Goal: Task Accomplishment & Management: Manage account settings

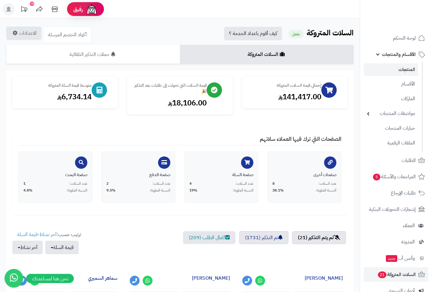
scroll to position [114, 0]
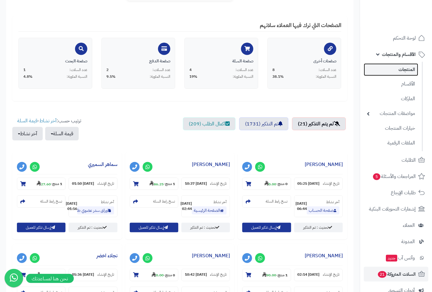
click at [405, 66] on link "المنتجات" at bounding box center [391, 69] width 54 height 13
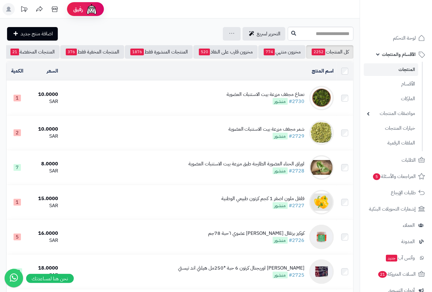
scroll to position [0, -58]
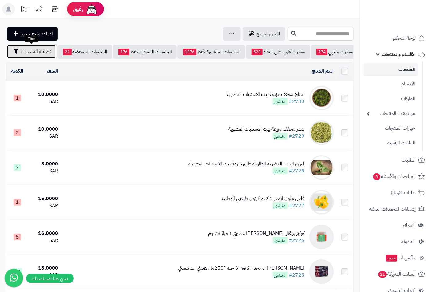
click at [42, 51] on span "تصفية المنتجات" at bounding box center [36, 51] width 30 height 7
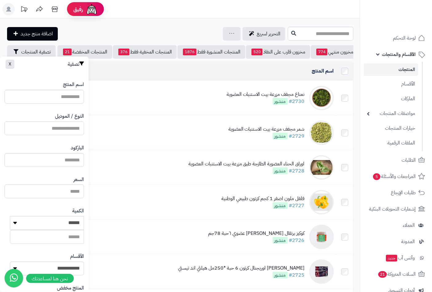
click at [64, 129] on input "النوع / الموديل" at bounding box center [44, 129] width 79 height 14
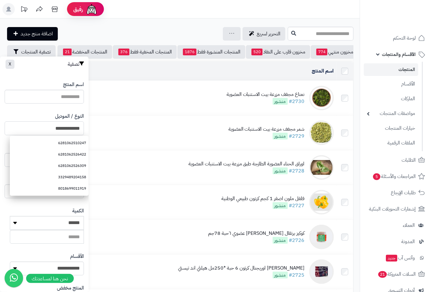
type input "**********"
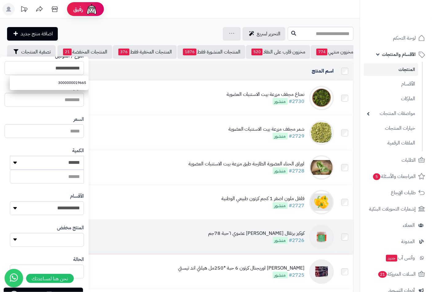
scroll to position [84, 0]
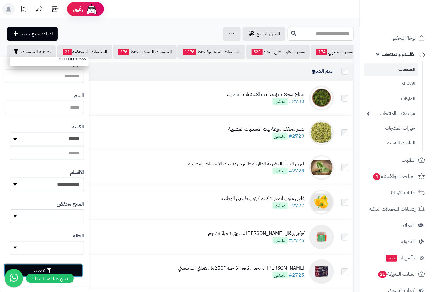
click at [63, 266] on button "تصفية" at bounding box center [43, 271] width 79 height 14
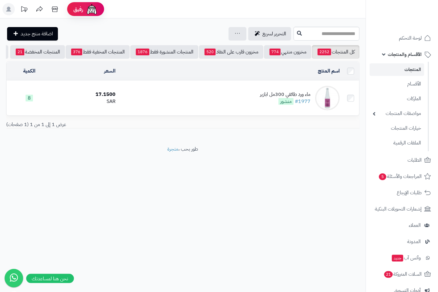
click at [268, 98] on div "ماء ورد طائفي 300مل ابازير" at bounding box center [285, 94] width 50 height 7
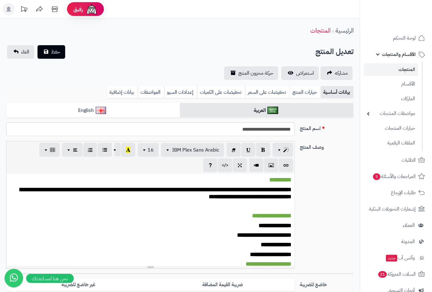
scroll to position [193, 0]
click at [117, 91] on link "بيانات إضافية" at bounding box center [122, 92] width 31 height 12
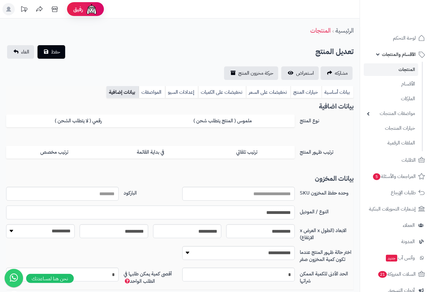
click at [269, 212] on input "**********" at bounding box center [150, 213] width 289 height 14
paste input "**********"
type input "**********"
click at [344, 86] on link "بيانات أساسية" at bounding box center [338, 92] width 32 height 12
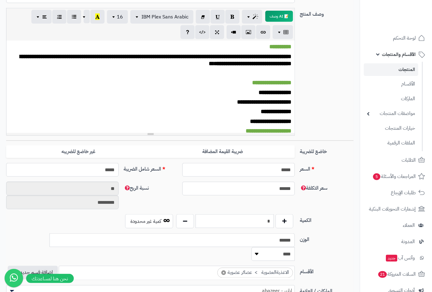
scroll to position [171, 0]
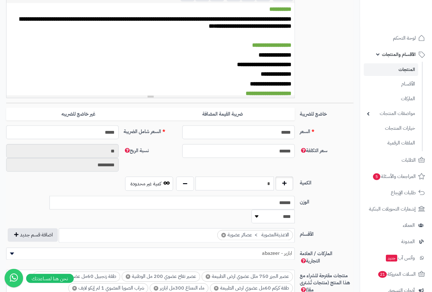
drag, startPoint x: 262, startPoint y: 177, endPoint x: 290, endPoint y: 179, distance: 28.0
click at [290, 179] on div "*" at bounding box center [235, 184] width 120 height 14
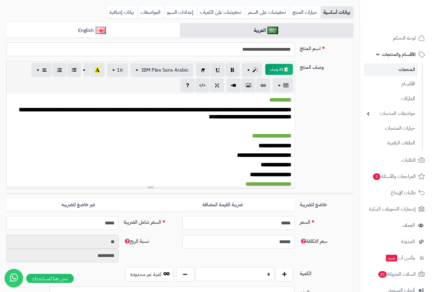
scroll to position [0, 0]
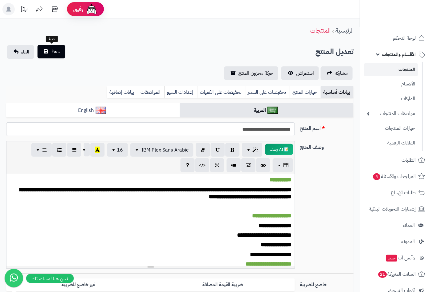
type input "*"
click at [57, 48] on span "حفظ" at bounding box center [55, 51] width 9 height 7
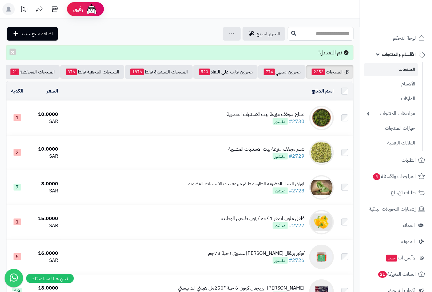
scroll to position [0, -58]
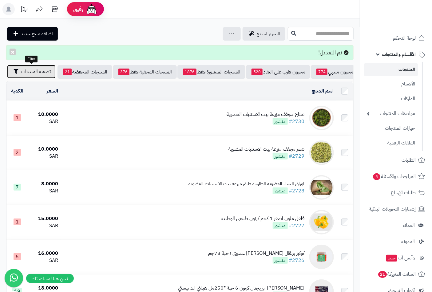
click at [25, 71] on span "تصفية المنتجات" at bounding box center [36, 71] width 30 height 7
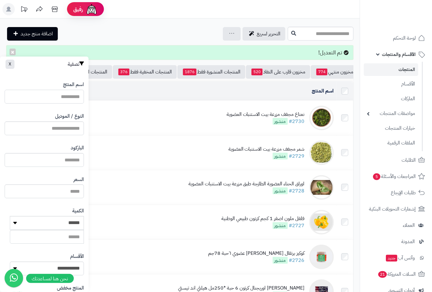
click at [73, 96] on input "اسم المنتج" at bounding box center [44, 97] width 79 height 14
type input "****"
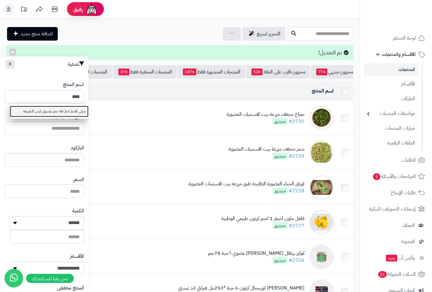
click at [80, 111] on link "جيلي الاجار اجار 40 جم عضوي ارض الطبيعة" at bounding box center [49, 111] width 79 height 11
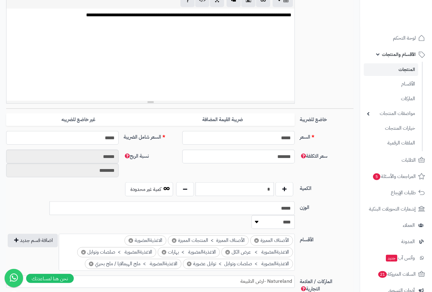
scroll to position [239, 0]
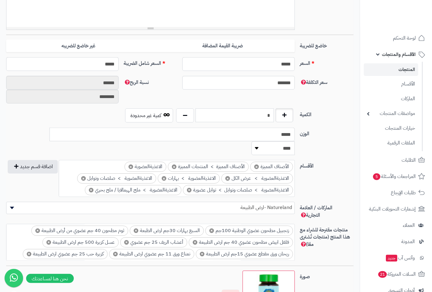
drag, startPoint x: 263, startPoint y: 115, endPoint x: 279, endPoint y: 115, distance: 15.7
click at [279, 115] on div "*" at bounding box center [235, 116] width 120 height 14
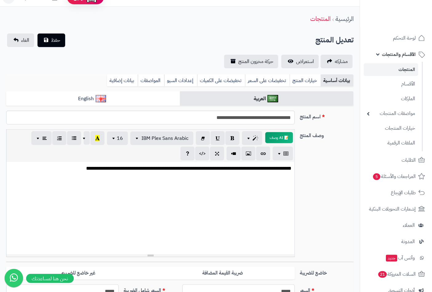
scroll to position [0, 0]
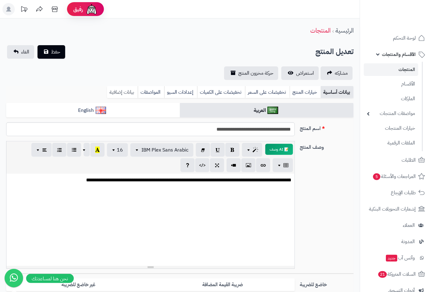
type input "*"
click at [124, 94] on link "بيانات إضافية" at bounding box center [122, 92] width 31 height 12
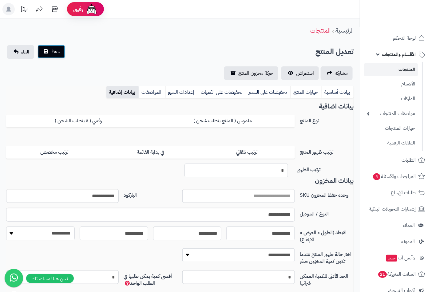
click at [49, 53] on button "حفظ" at bounding box center [52, 52] width 28 height 14
